Goal: Information Seeking & Learning: Learn about a topic

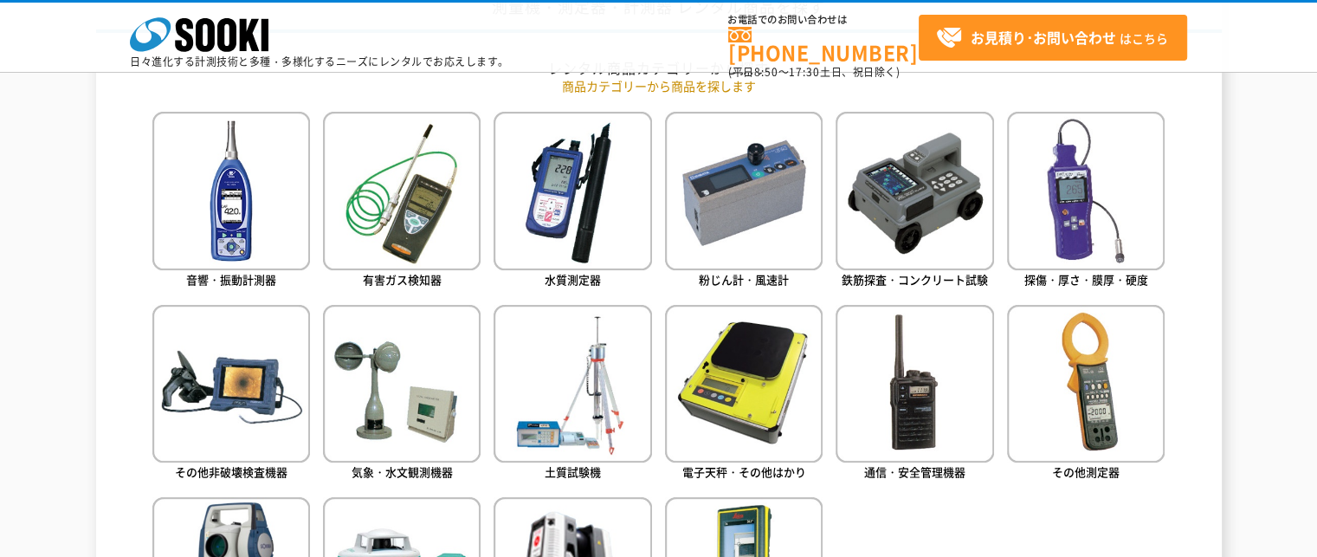
scroll to position [866, 0]
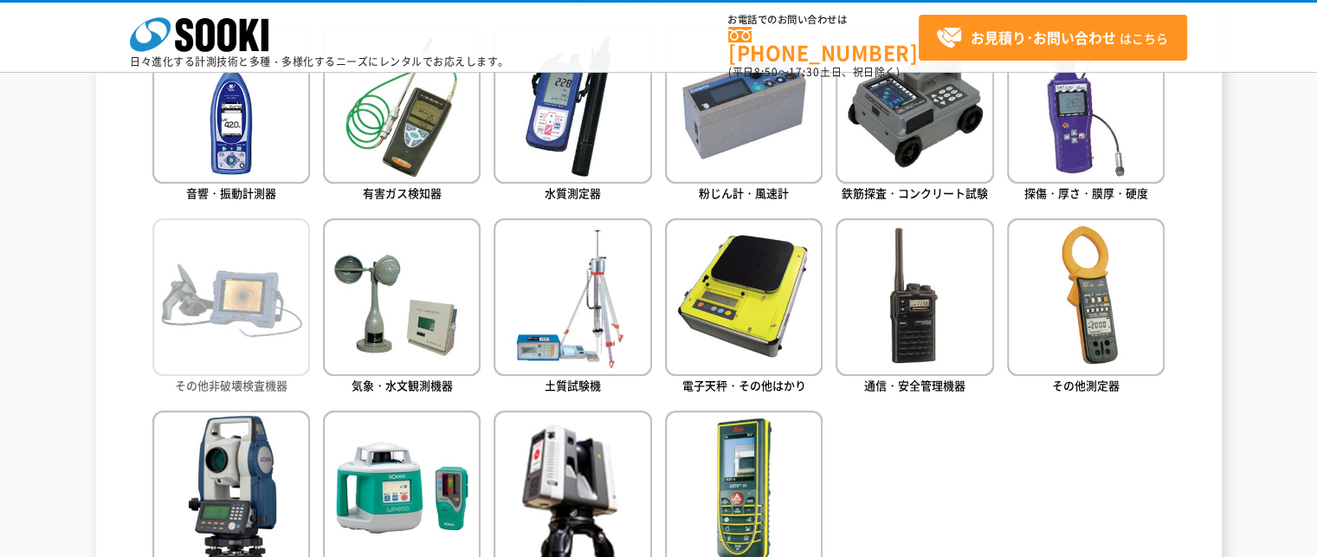
click at [278, 372] on img at bounding box center [231, 297] width 158 height 158
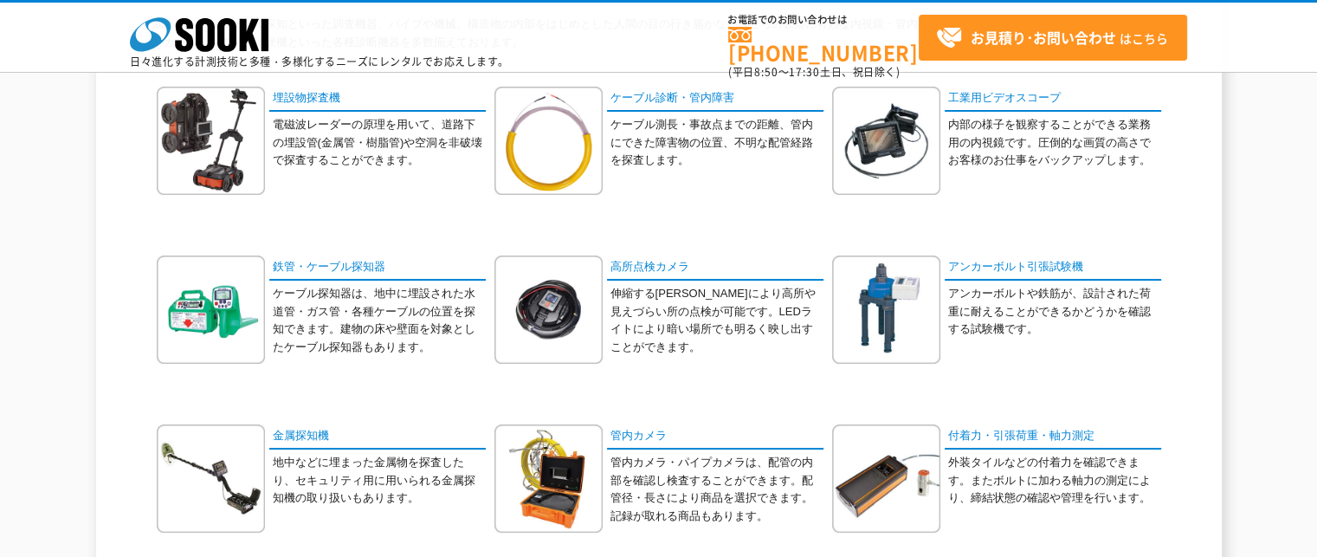
scroll to position [173, 0]
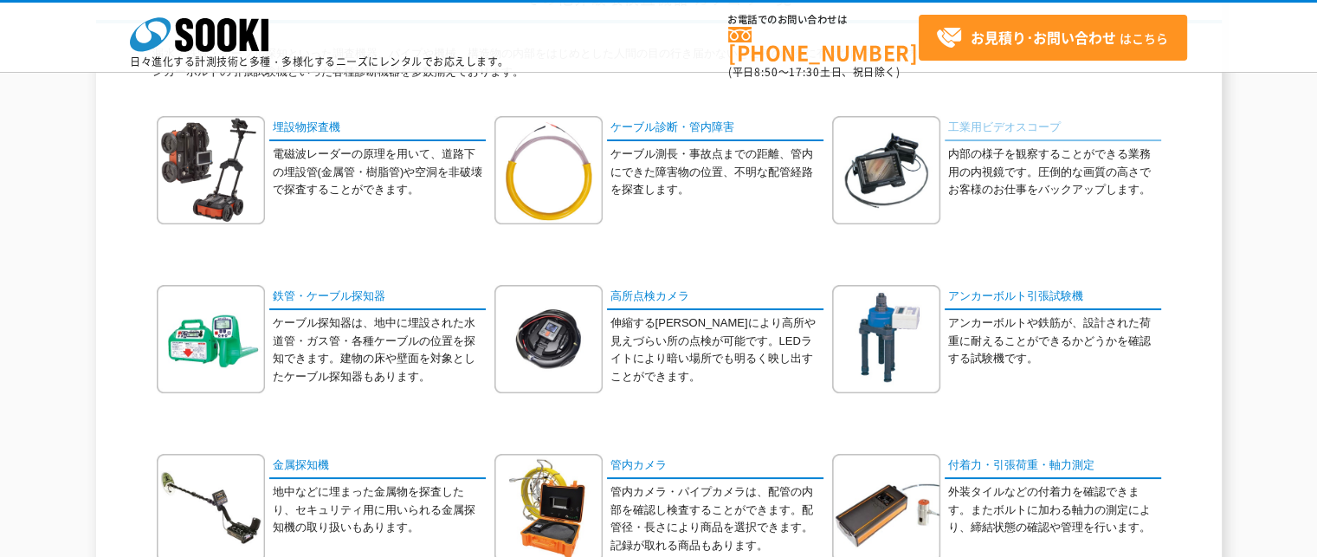
click at [1029, 126] on link "工業用ビデオスコープ" at bounding box center [1052, 128] width 216 height 25
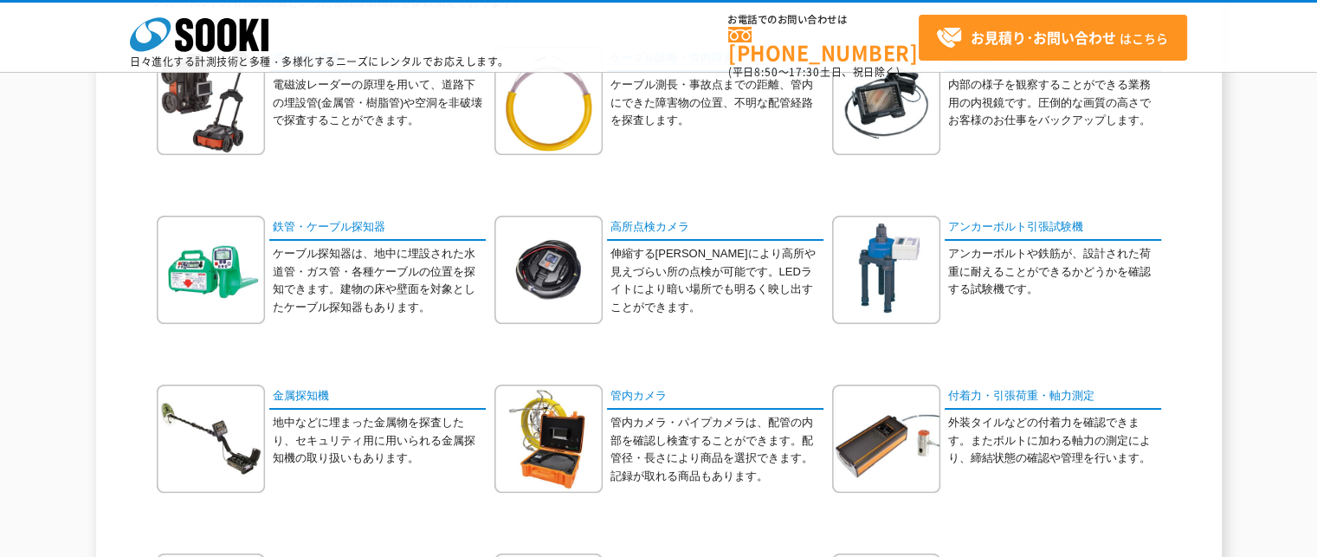
scroll to position [433, 0]
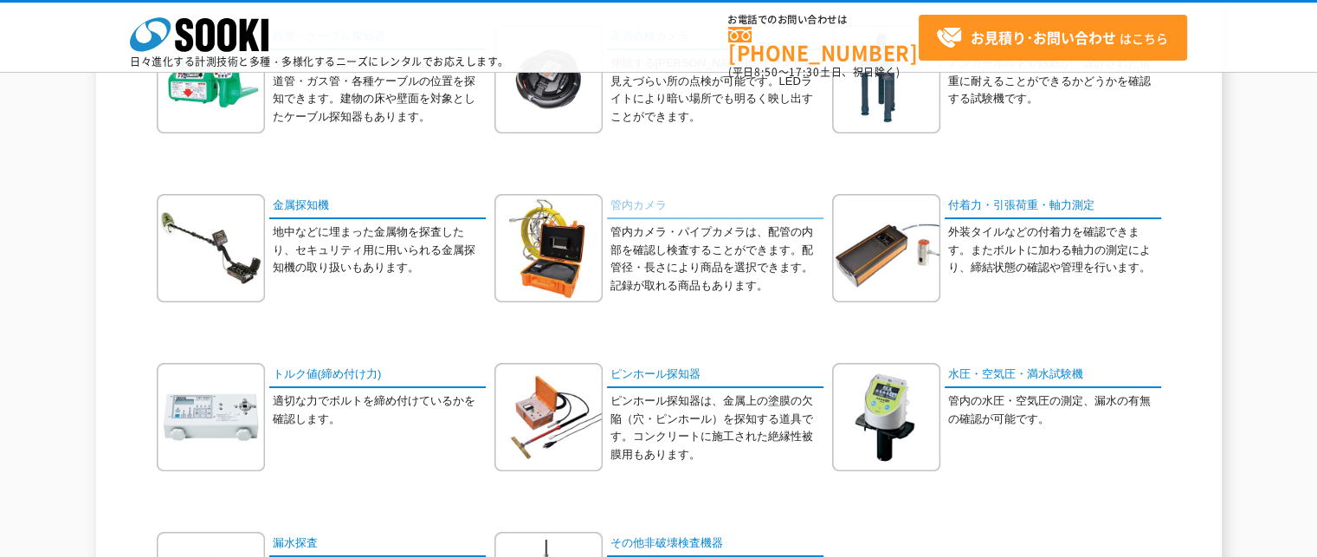
click at [633, 207] on link "管内カメラ" at bounding box center [715, 206] width 216 height 25
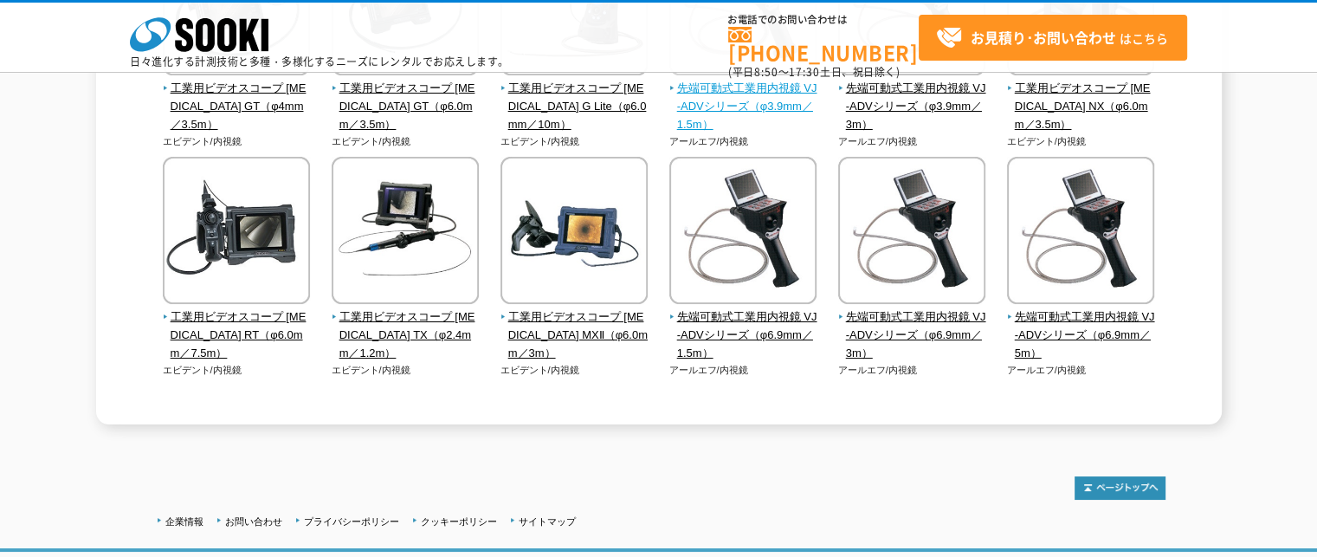
scroll to position [346, 0]
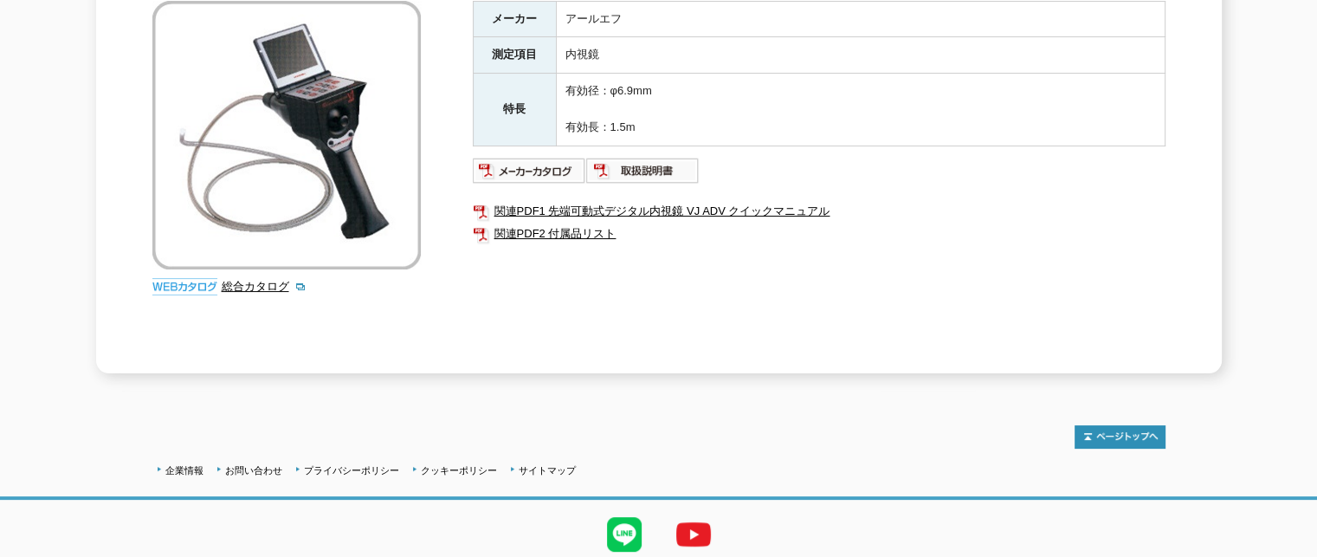
scroll to position [371, 0]
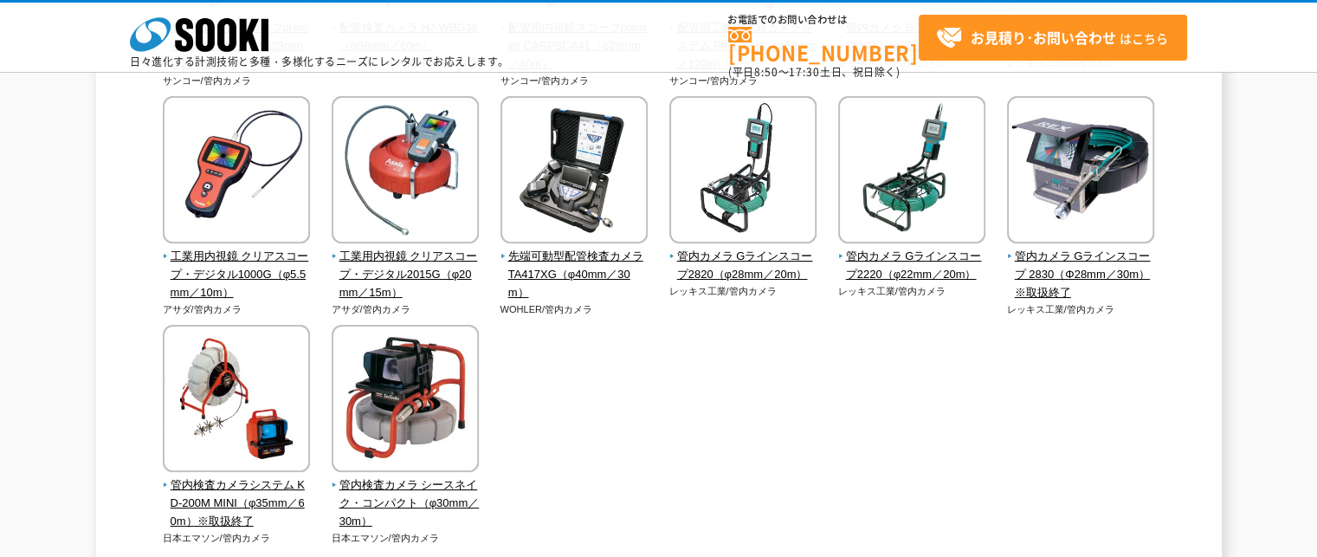
scroll to position [606, 0]
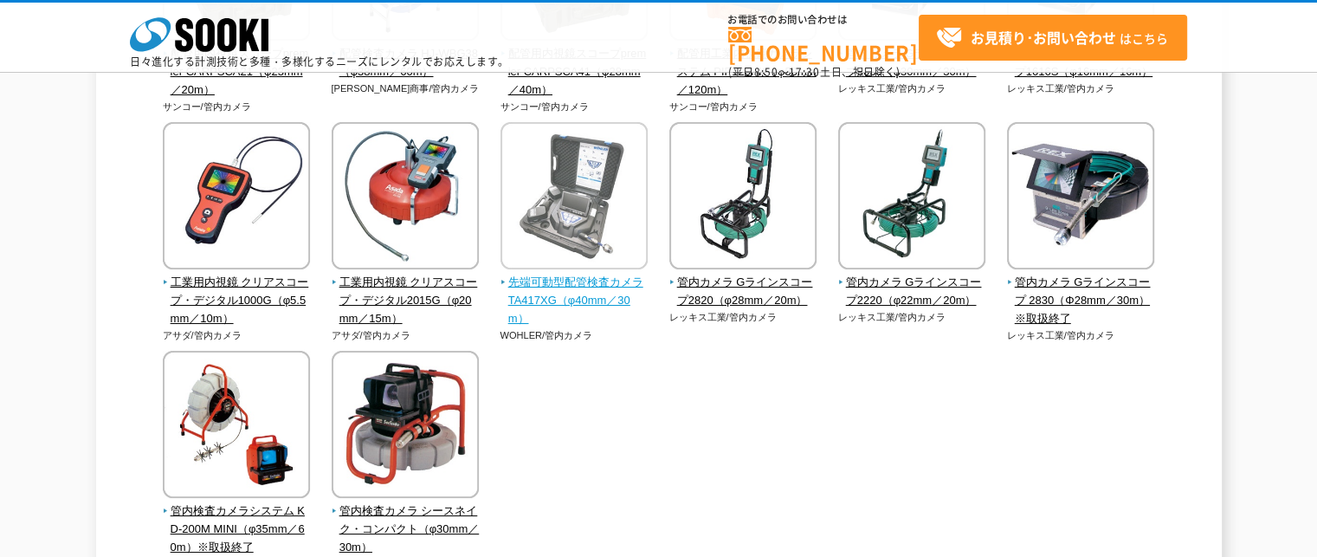
click at [596, 290] on span "先端可動型配管検査カメラ TA417XG（φ40mm／30m）" at bounding box center [574, 301] width 148 height 54
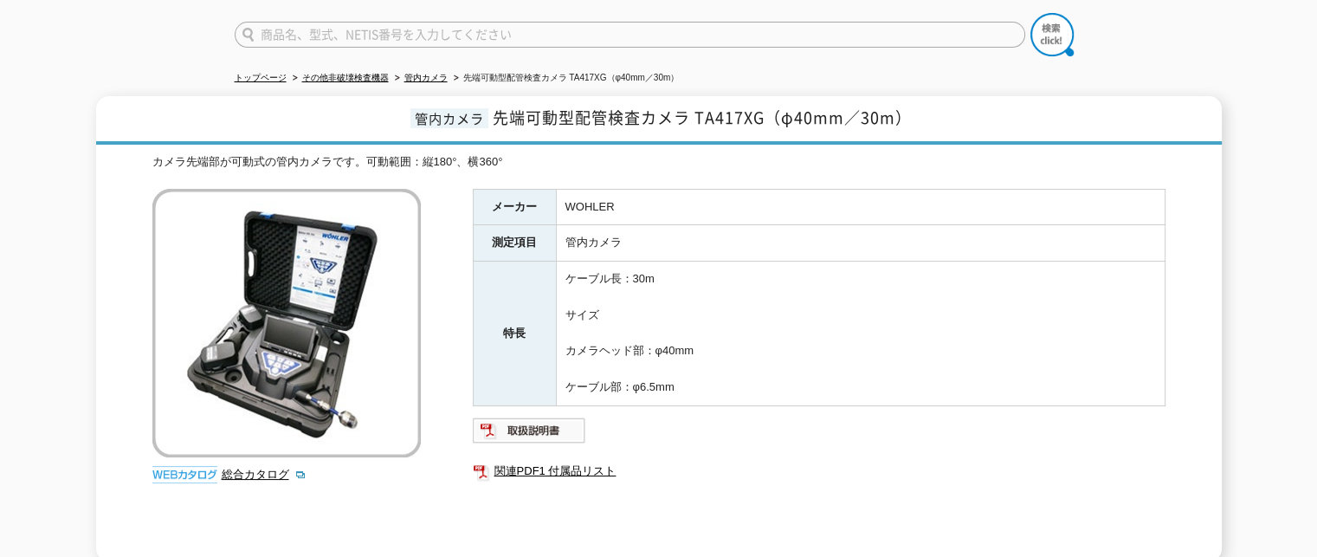
scroll to position [173, 0]
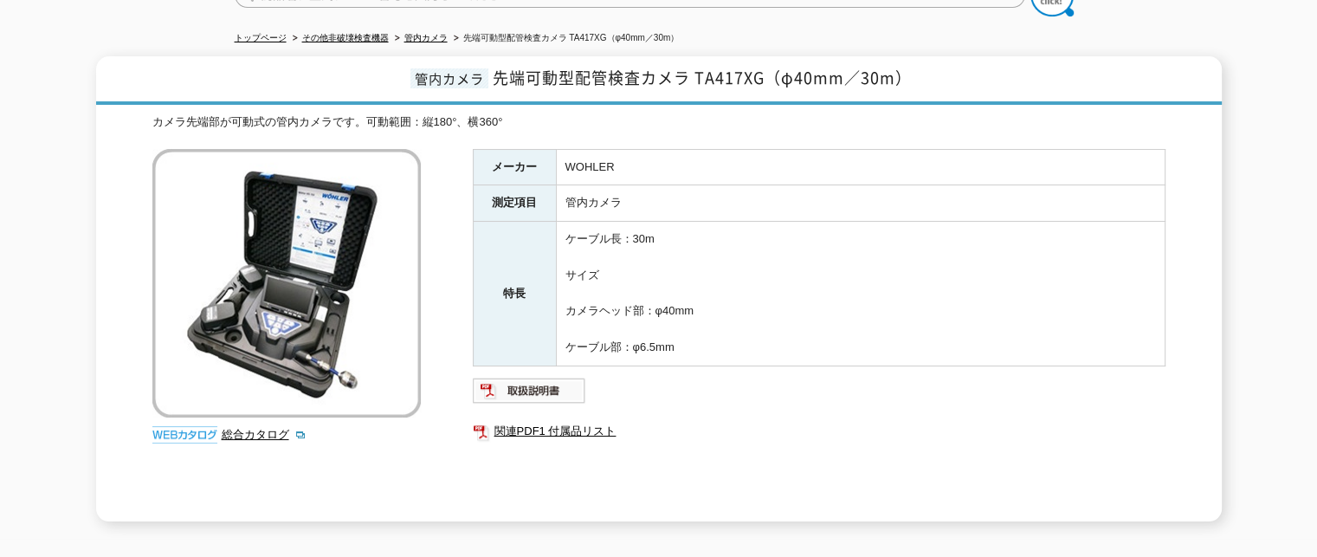
drag, startPoint x: 717, startPoint y: 333, endPoint x: 589, endPoint y: 228, distance: 166.0
click at [564, 222] on td "ケーブル長：30m サイズ カメラヘッド部：φ40mm ケーブル部：φ6.5mm" at bounding box center [860, 294] width 609 height 145
click at [789, 280] on td "ケーブル長：30m サイズ カメラヘッド部：φ40mm ケーブル部：φ6.5mm" at bounding box center [860, 294] width 609 height 145
drag, startPoint x: 695, startPoint y: 336, endPoint x: 557, endPoint y: 222, distance: 178.3
click at [557, 222] on td "ケーブル長：30m サイズ カメラヘッド部：φ40mm ケーブル部：φ6.5mm" at bounding box center [860, 294] width 609 height 145
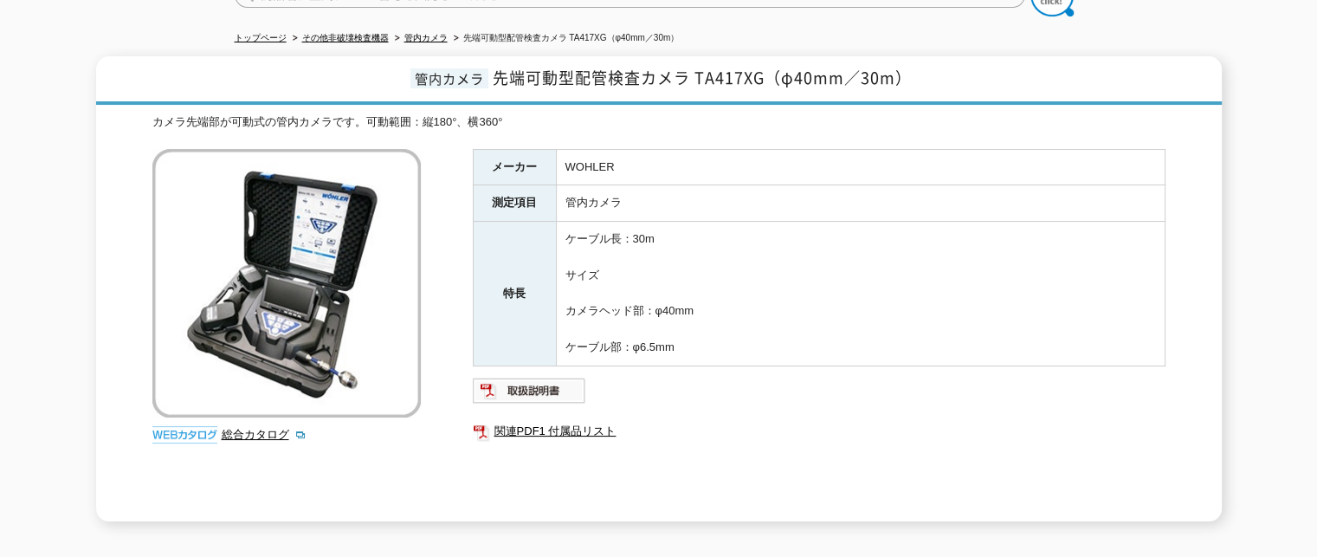
click at [886, 281] on td "ケーブル長：30m サイズ カメラヘッド部：φ40mm ケーブル部：φ6.5mm" at bounding box center [860, 294] width 609 height 145
